Goal: Information Seeking & Learning: Learn about a topic

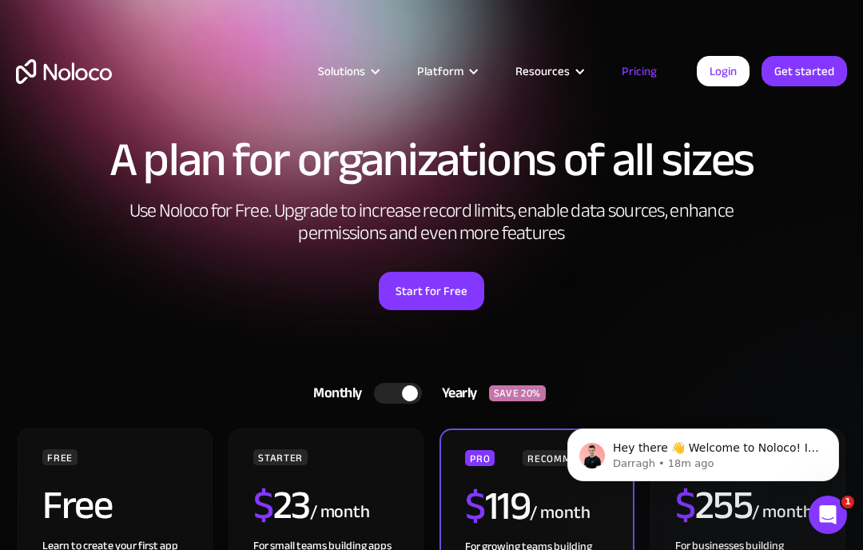
click at [50, 549] on html "A plan for organizations of all sizes Use Noloco for Free. Upgrade to increase …" at bounding box center [431, 275] width 863 height 550
click at [66, 549] on html "A plan for organizations of all sizes Use Noloco for Free. Upgrade to increase …" at bounding box center [431, 275] width 863 height 550
click at [82, 549] on html "A plan for organizations of all sizes Use Noloco for Free. Upgrade to increase …" at bounding box center [431, 275] width 863 height 550
click at [261, 549] on html "A plan for organizations of all sizes Use Noloco for Free. Upgrade to increase …" at bounding box center [431, 275] width 863 height 550
click at [277, 549] on html "A plan for organizations of all sizes Use Noloco for Free. Upgrade to increase …" at bounding box center [431, 275] width 863 height 550
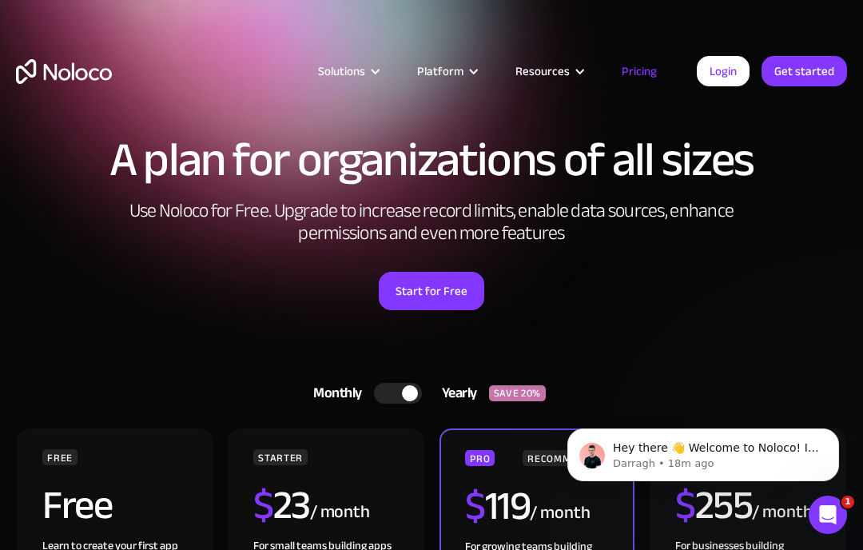
click at [293, 549] on html "A plan for organizations of all sizes Use Noloco for Free. Upgrade to increase …" at bounding box center [431, 275] width 863 height 550
click at [472, 549] on html "A plan for organizations of all sizes Use Noloco for Free. Upgrade to increase …" at bounding box center [431, 275] width 863 height 550
click at [488, 549] on html "A plan for organizations of all sizes Use Noloco for Free. Upgrade to increase …" at bounding box center [431, 275] width 863 height 550
click at [504, 549] on html "A plan for organizations of all sizes Use Noloco for Free. Upgrade to increase …" at bounding box center [431, 275] width 863 height 550
click at [683, 549] on html "A plan for organizations of all sizes Use Noloco for Free. Upgrade to increase …" at bounding box center [431, 275] width 863 height 550
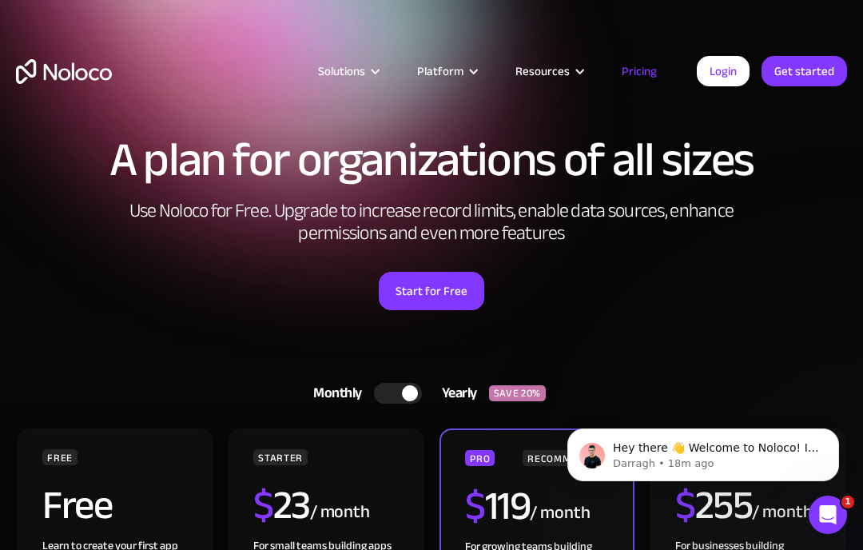
click at [699, 549] on html "A plan for organizations of all sizes Use Noloco for Free. Upgrade to increase …" at bounding box center [431, 275] width 863 height 550
click at [715, 549] on html "A plan for organizations of all sizes Use Noloco for Free. Upgrade to increase …" at bounding box center [431, 275] width 863 height 550
